Goal: Task Accomplishment & Management: Manage account settings

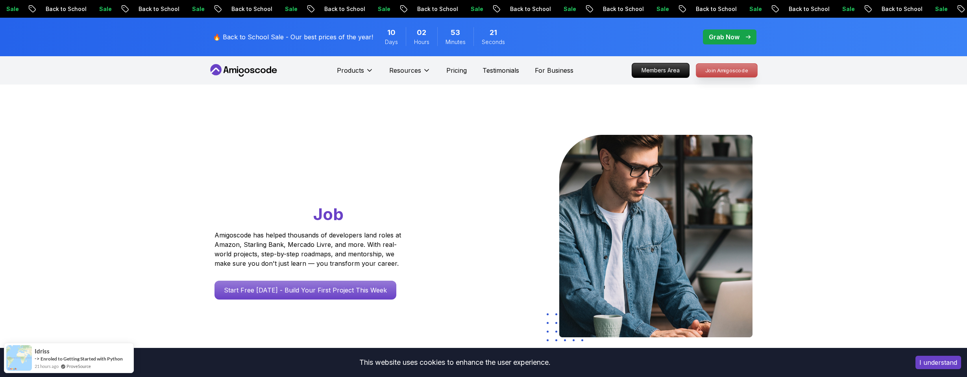
click at [751, 72] on p "Join Amigoscode" at bounding box center [726, 70] width 61 height 13
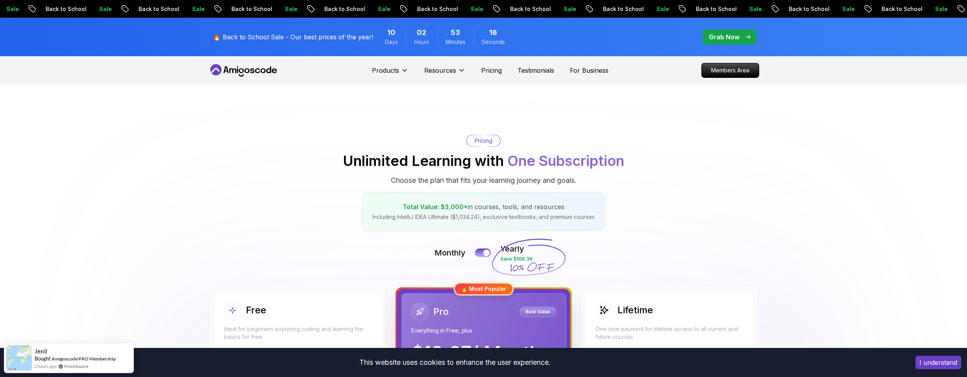
click at [270, 65] on icon at bounding box center [243, 70] width 71 height 13
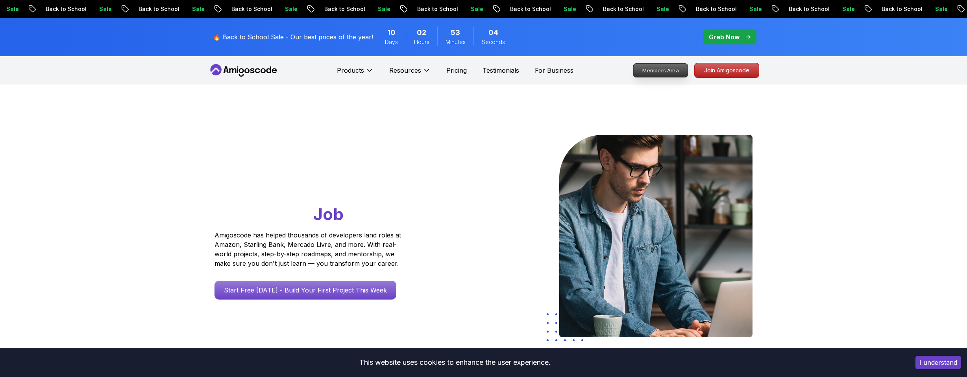
click at [648, 72] on p "Members Area" at bounding box center [660, 70] width 54 height 13
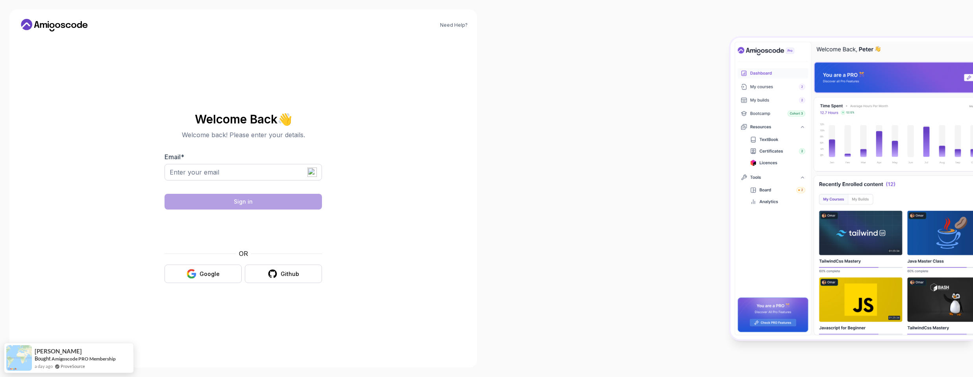
click at [249, 163] on div "Email *" at bounding box center [242, 170] width 157 height 37
click at [258, 170] on input "Email *" at bounding box center [242, 172] width 157 height 17
type input "[PERSON_NAME][EMAIL_ADDRESS][DOMAIN_NAME]"
click at [314, 174] on img at bounding box center [311, 172] width 9 height 9
click at [319, 175] on input "[PERSON_NAME][EMAIL_ADDRESS][DOMAIN_NAME]" at bounding box center [242, 172] width 157 height 17
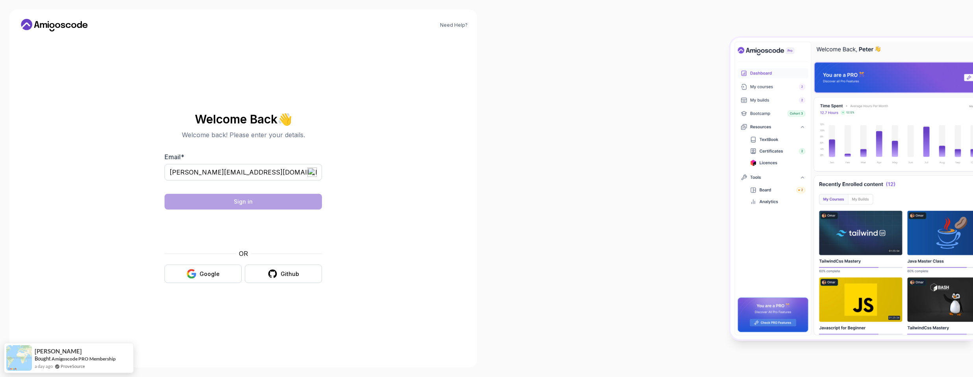
click at [312, 174] on img at bounding box center [311, 172] width 9 height 9
click at [362, 134] on section "Welcome Back 👋 Welcome back! Please enter your details. Email * [PERSON_NAME][E…" at bounding box center [243, 198] width 264 height 186
